Goal: Find specific page/section: Find specific page/section

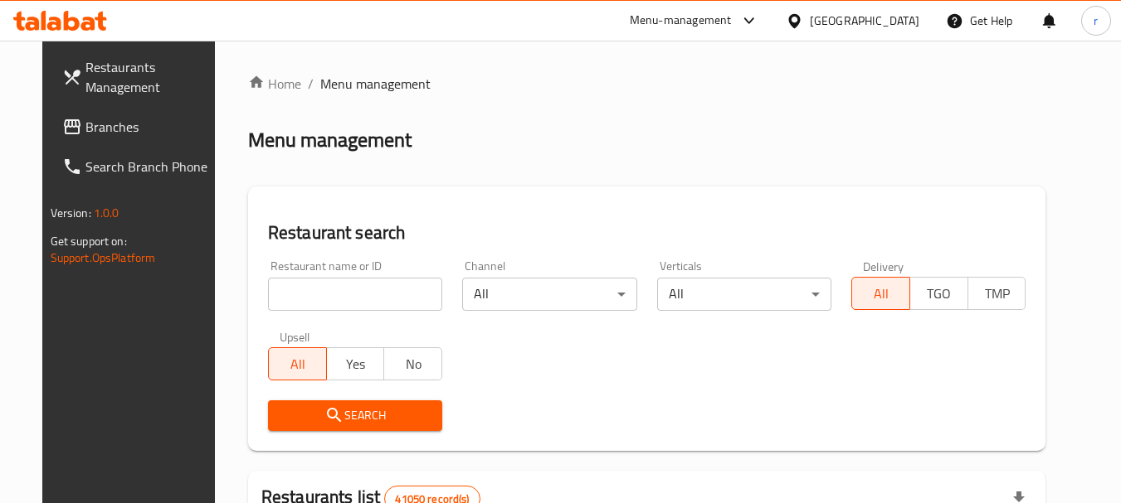
click at [85, 130] on span "Branches" at bounding box center [150, 127] width 131 height 20
click at [393, 289] on input "search" at bounding box center [355, 294] width 174 height 33
paste input "776751"
type input "776751"
click button "Search" at bounding box center [355, 416] width 174 height 31
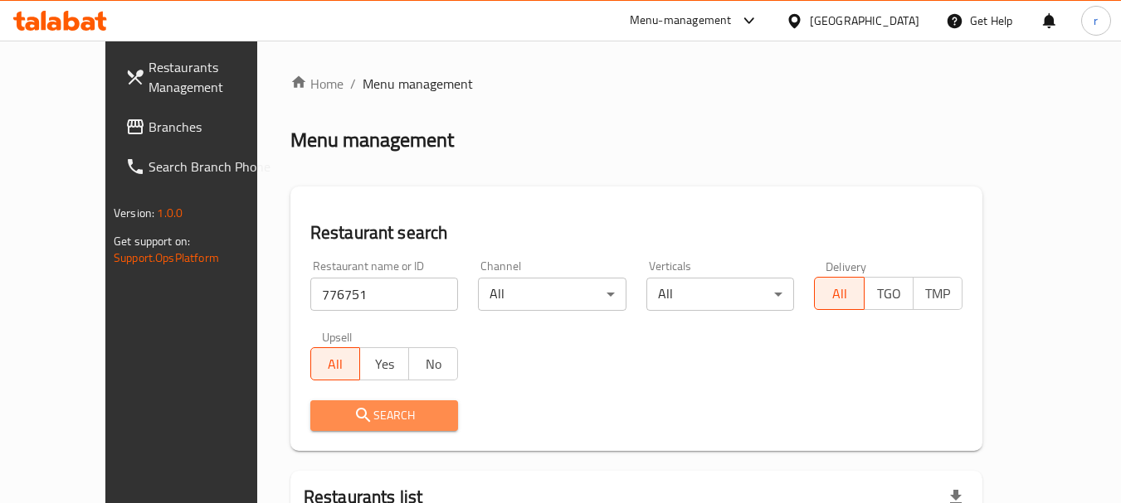
click at [359, 414] on span "Search" at bounding box center [384, 416] width 122 height 21
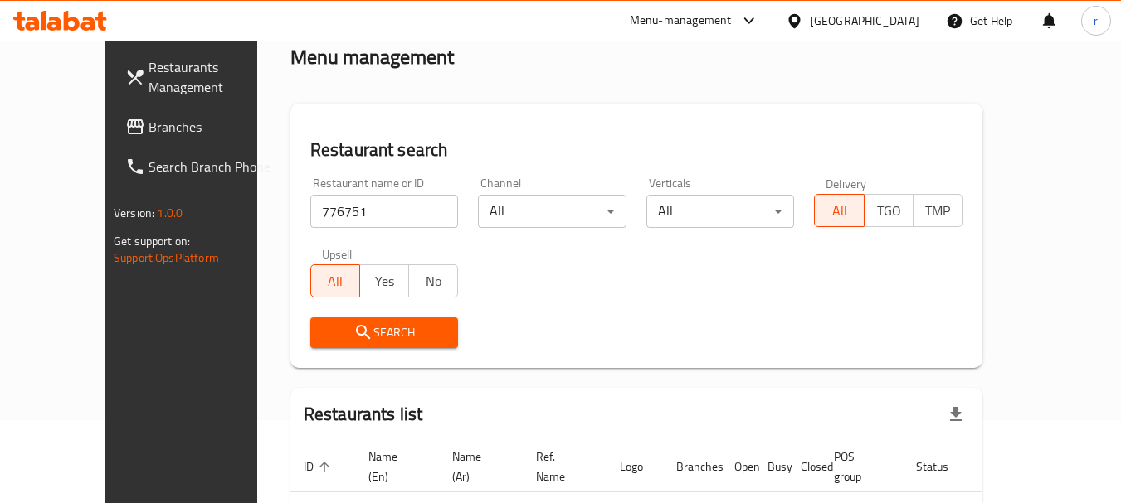
scroll to position [174, 0]
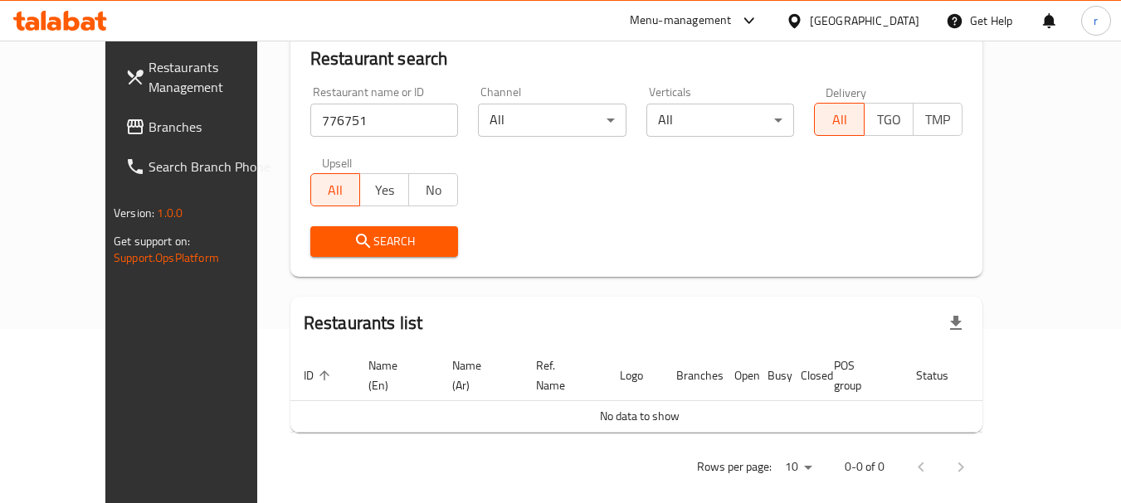
click at [413, 120] on input "776751" at bounding box center [384, 120] width 148 height 33
click at [312, 117] on input "search" at bounding box center [384, 120] width 148 height 33
click at [125, 130] on icon at bounding box center [135, 127] width 20 height 20
